Goal: Find specific page/section: Find specific page/section

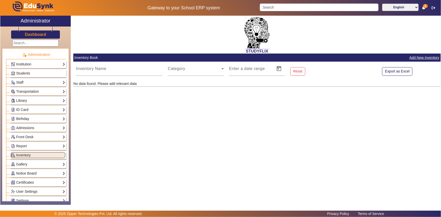
scroll to position [83, 0]
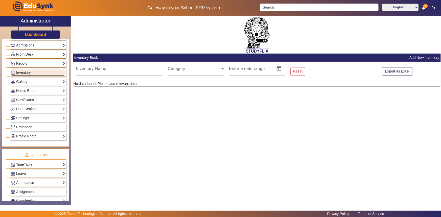
click at [424, 7] on span "1" at bounding box center [425, 6] width 5 height 4
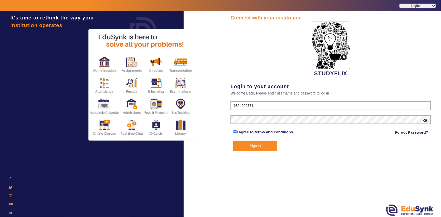
click at [261, 147] on button "Sign In" at bounding box center [255, 146] width 44 height 10
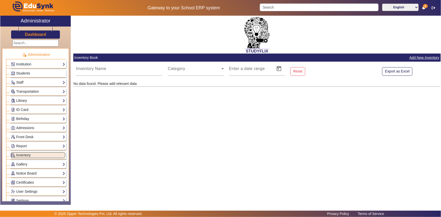
click at [59, 88] on div "Transportation Overview Vehicle Directory Routes Trip Record" at bounding box center [38, 92] width 56 height 8
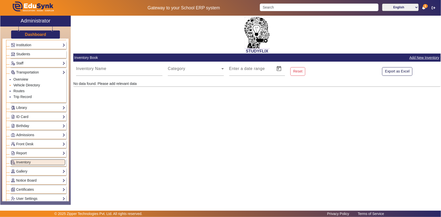
scroll to position [92, 0]
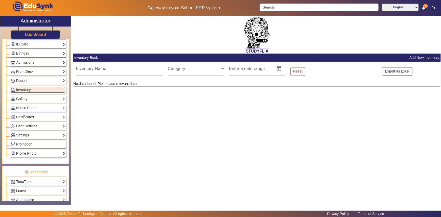
click at [53, 136] on link "Settings" at bounding box center [38, 135] width 54 height 6
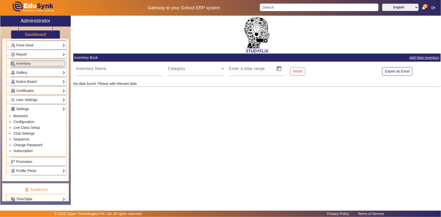
scroll to position [65, 0]
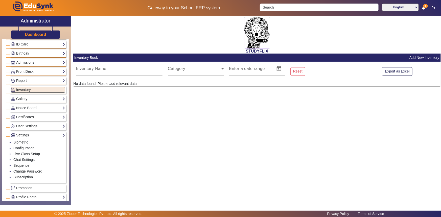
click at [44, 113] on div "Certificates Certificates TC Bonafide" at bounding box center [38, 117] width 56 height 8
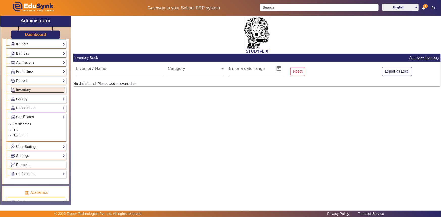
click at [44, 101] on link "Gallery" at bounding box center [38, 99] width 54 height 6
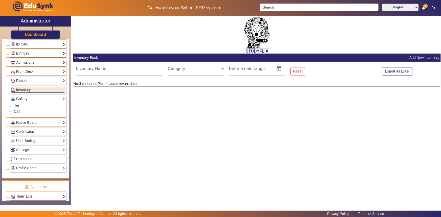
click at [28, 45] on link "ID Card" at bounding box center [38, 44] width 54 height 6
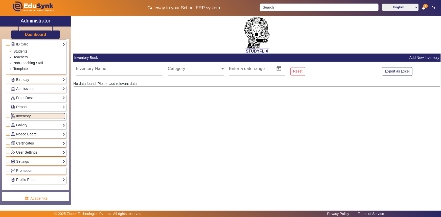
click at [25, 52] on link "Students" at bounding box center [20, 51] width 14 height 4
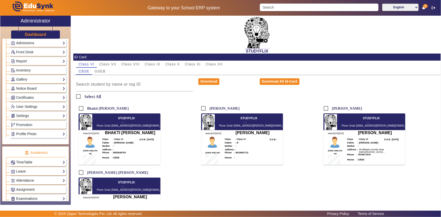
scroll to position [180, 0]
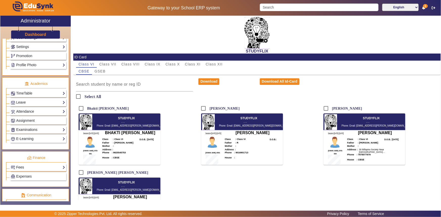
click at [43, 170] on link "Fees" at bounding box center [38, 167] width 54 height 6
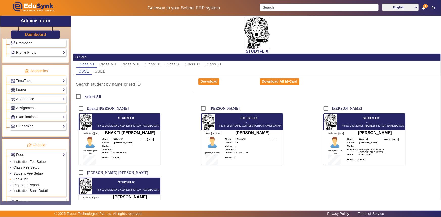
scroll to position [177, 0]
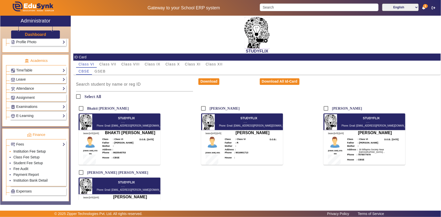
click at [36, 152] on link "Institution Fee Setup" at bounding box center [29, 151] width 32 height 4
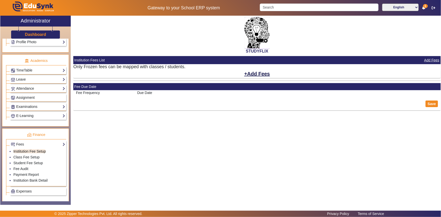
select select "10"
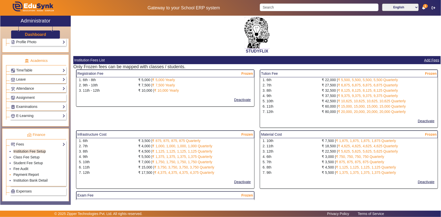
click at [32, 173] on link "Payment Report" at bounding box center [26, 175] width 26 height 4
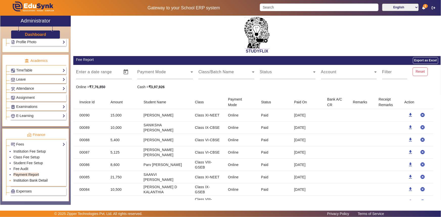
click at [36, 182] on link "Institution Bank Detail" at bounding box center [30, 180] width 34 height 4
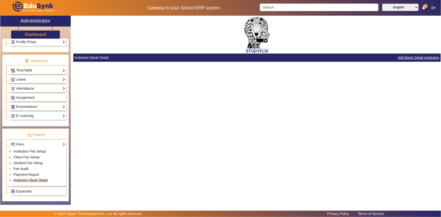
click at [26, 169] on link "Fee Audit" at bounding box center [20, 169] width 15 height 4
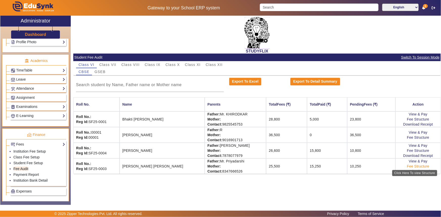
click at [411, 165] on link "Fee Structure" at bounding box center [418, 166] width 22 height 4
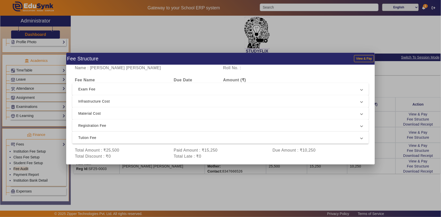
click at [357, 49] on div at bounding box center [220, 108] width 441 height 217
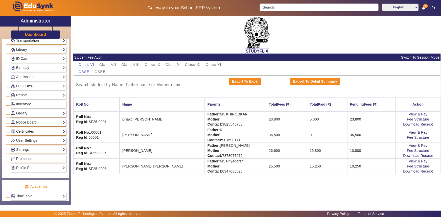
scroll to position [39, 0]
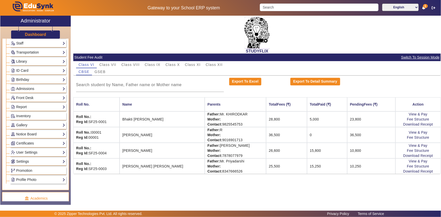
click at [38, 57] on div "Library Overview Configuration Book Lists Issue a Book List of Books Issued Car…" at bounding box center [36, 60] width 60 height 9
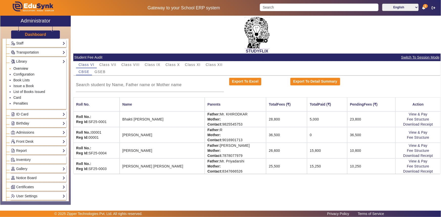
click at [25, 68] on link "Overview" at bounding box center [20, 68] width 15 height 4
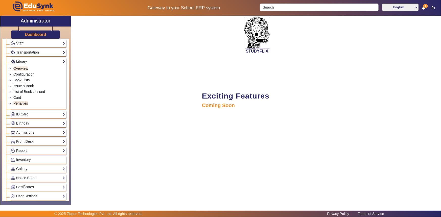
click at [25, 123] on link "Birthday" at bounding box center [38, 124] width 54 height 6
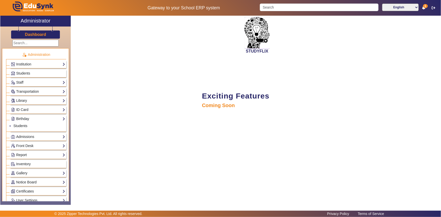
click at [34, 154] on link "Report" at bounding box center [38, 155] width 54 height 6
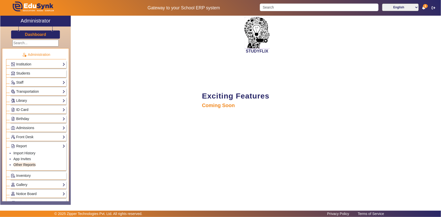
click at [25, 110] on link "ID Card" at bounding box center [38, 110] width 54 height 6
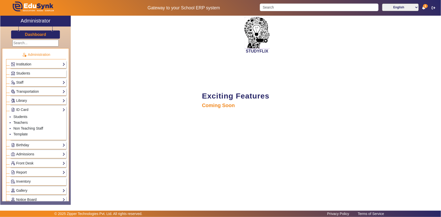
click at [24, 65] on link "Institution" at bounding box center [38, 64] width 54 height 6
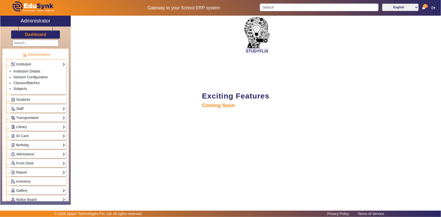
click at [47, 109] on link "Staff" at bounding box center [38, 109] width 54 height 6
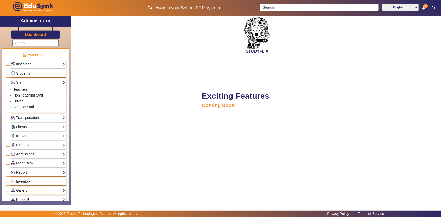
click at [23, 89] on link "Teachers" at bounding box center [20, 89] width 14 height 4
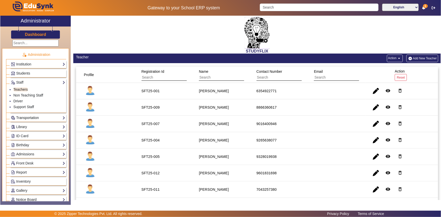
click at [58, 118] on link "Transportation" at bounding box center [38, 118] width 54 height 6
click at [34, 129] on link "Library" at bounding box center [38, 127] width 54 height 6
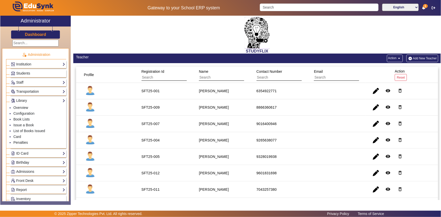
click at [45, 164] on link "Birthday" at bounding box center [38, 163] width 54 height 6
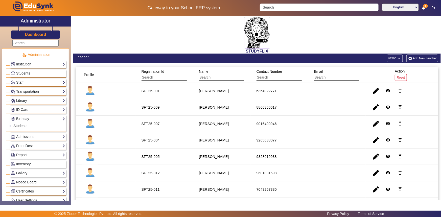
click at [32, 145] on link "Front Desk" at bounding box center [38, 146] width 54 height 6
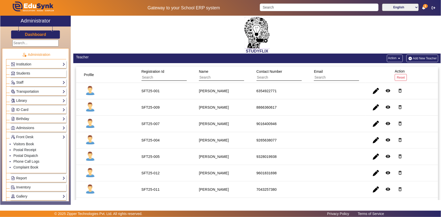
click at [427, 6] on span "1" at bounding box center [425, 6] width 5 height 4
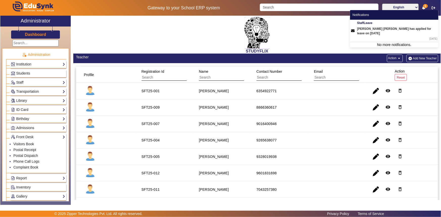
click at [286, 32] on div "STUDYFLIX" at bounding box center [256, 35] width 367 height 38
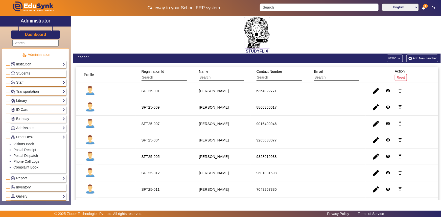
click at [54, 62] on link "Institution" at bounding box center [38, 64] width 54 height 6
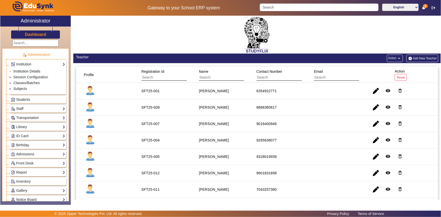
click at [33, 69] on link "Institution Details" at bounding box center [26, 71] width 27 height 4
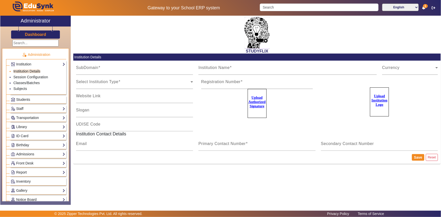
type input "StudyflixGJ"
type input "STUDYFLIX"
type input "Centre of Excellence"
type input "[EMAIL_ADDRESS][PERSON_NAME][DOMAIN_NAME]"
type input "6354922771"
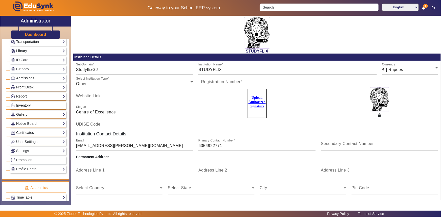
scroll to position [92, 0]
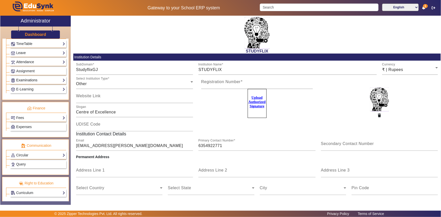
click at [45, 81] on link "Examinations" at bounding box center [38, 80] width 54 height 6
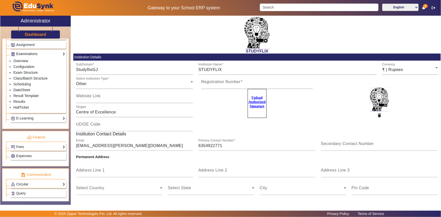
scroll to position [203, 0]
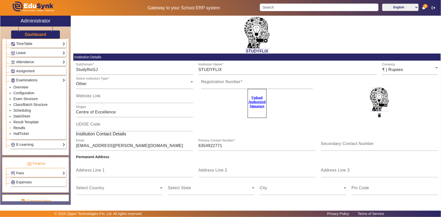
click at [23, 128] on link "Results" at bounding box center [19, 128] width 12 height 4
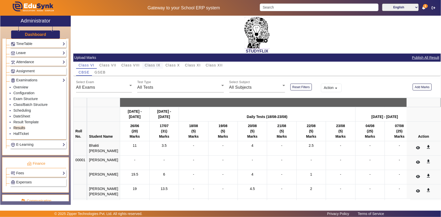
drag, startPoint x: 160, startPoint y: 65, endPoint x: 150, endPoint y: 78, distance: 17.3
click at [160, 64] on span "Class IX" at bounding box center [153, 65] width 16 height 4
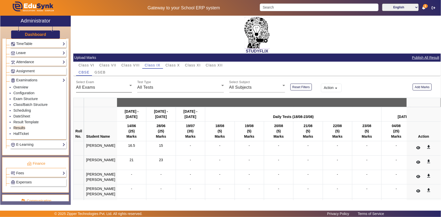
click at [126, 86] on div "All Exams" at bounding box center [102, 87] width 53 height 6
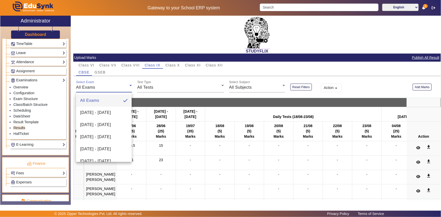
click at [128, 86] on div at bounding box center [220, 108] width 441 height 217
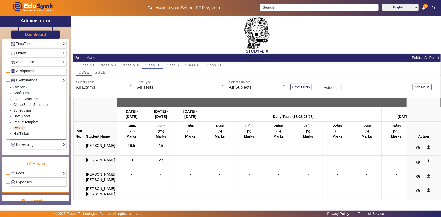
click at [131, 86] on icon at bounding box center [131, 85] width 6 height 6
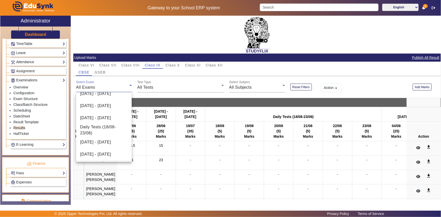
scroll to position [153, 0]
click at [100, 115] on span "[DATE] - [DATE]" at bounding box center [95, 118] width 31 height 6
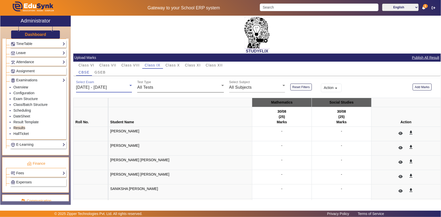
click at [165, 87] on div "All Tests" at bounding box center [179, 87] width 84 height 6
click at [165, 87] on div at bounding box center [220, 108] width 441 height 217
click at [246, 89] on span "All Subjects" at bounding box center [240, 87] width 23 height 4
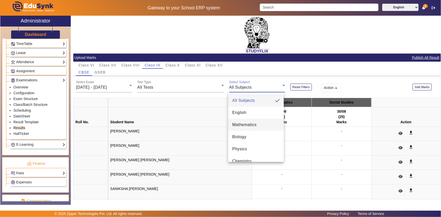
click at [250, 124] on span "Mathematics" at bounding box center [244, 125] width 24 height 6
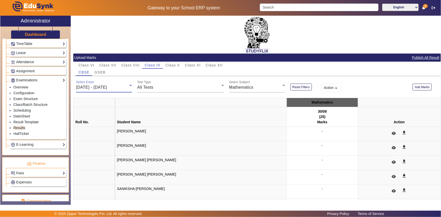
click at [93, 86] on span "[DATE] - [DATE]" at bounding box center [91, 87] width 31 height 4
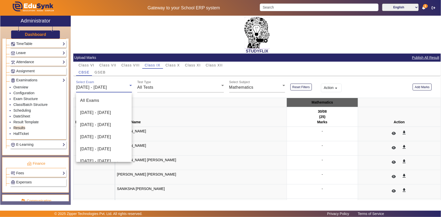
scroll to position [114, 0]
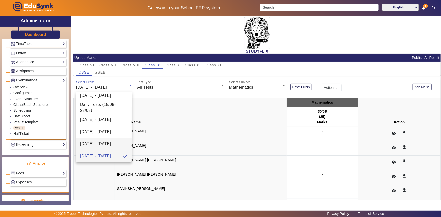
click at [105, 143] on span "[DATE] - [DATE]" at bounding box center [95, 144] width 31 height 6
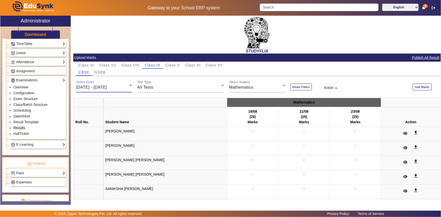
click at [91, 87] on span "[DATE] - [DATE]" at bounding box center [91, 87] width 31 height 4
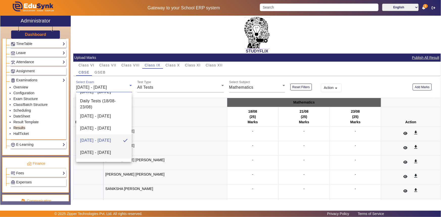
scroll to position [125, 0]
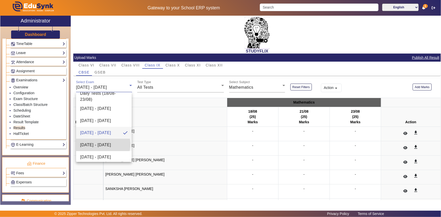
click at [103, 144] on span "[DATE] - [DATE]" at bounding box center [95, 145] width 31 height 6
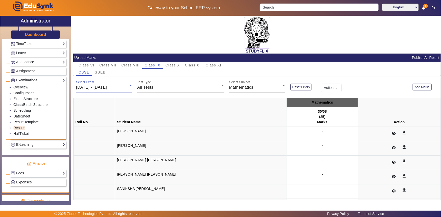
click at [441, 86] on div "X Administrator Dashboard Administration Institution Institution Details Sessio…" at bounding box center [220, 111] width 441 height 190
drag, startPoint x: 438, startPoint y: 89, endPoint x: 436, endPoint y: 108, distance: 19.3
click at [434, 110] on mat-card-content "Select Exam [DATE] - [DATE] Test Type All Tests Select Subject Mathematics Rese…" at bounding box center [256, 173] width 367 height 191
click at [374, 84] on div "Action arrow_drop_down" at bounding box center [364, 85] width 92 height 14
click at [392, 132] on icon at bounding box center [394, 134] width 4 height 4
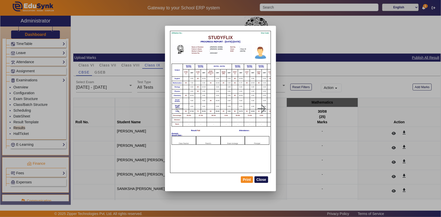
click at [263, 179] on button "Close" at bounding box center [261, 179] width 14 height 7
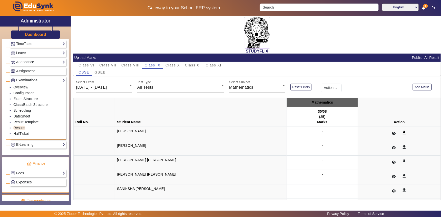
click at [401, 131] on mat-icon "get_app" at bounding box center [403, 132] width 5 height 5
click at [401, 132] on mat-icon "get_app" at bounding box center [403, 132] width 5 height 5
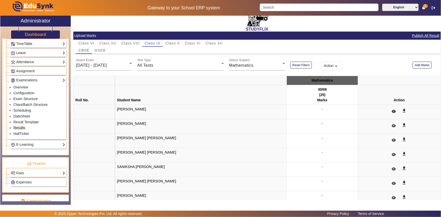
scroll to position [2, 0]
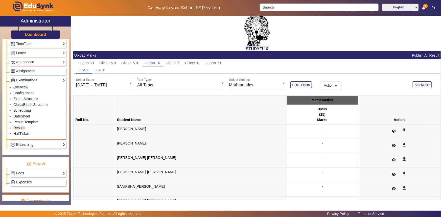
click at [101, 82] on div "[DATE] - [DATE]" at bounding box center [102, 85] width 53 height 6
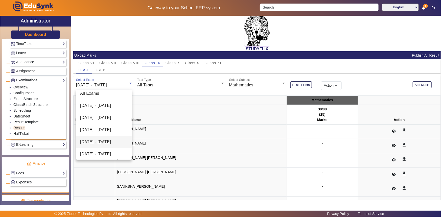
scroll to position [0, 0]
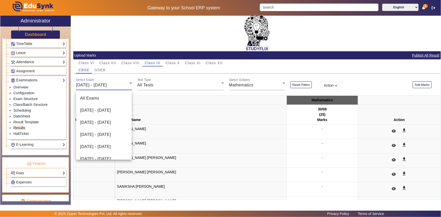
click at [125, 85] on div at bounding box center [220, 108] width 441 height 217
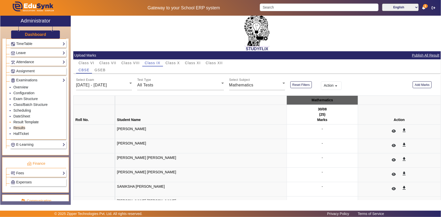
click at [30, 123] on link "Result Template" at bounding box center [25, 122] width 25 height 4
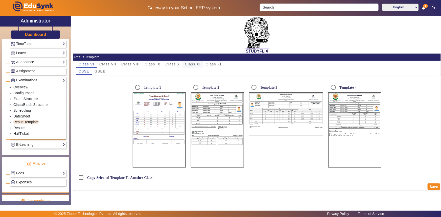
click at [189, 66] on span "Class XI" at bounding box center [193, 64] width 16 height 4
click at [155, 64] on span "Class IX" at bounding box center [153, 64] width 16 height 4
click at [27, 116] on link "DateSheet" at bounding box center [21, 116] width 17 height 4
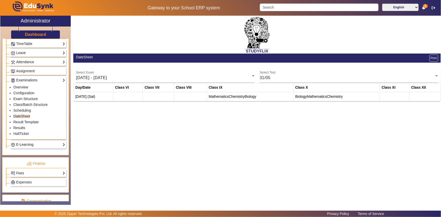
click at [51, 147] on link "E-Learning" at bounding box center [38, 145] width 54 height 6
